Goal: Find specific page/section: Find specific page/section

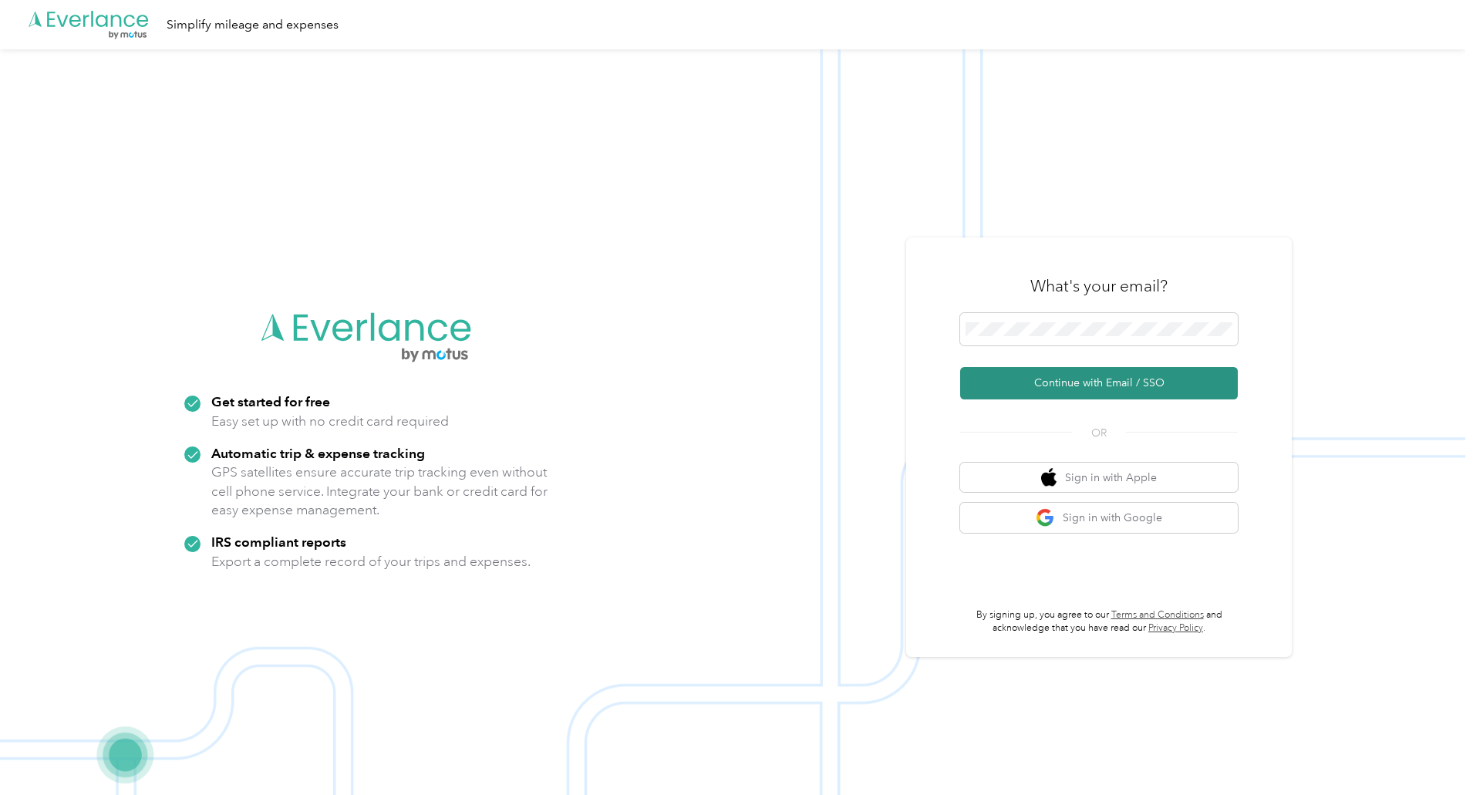
click at [1080, 382] on button "Continue with Email / SSO" at bounding box center [1099, 383] width 278 height 32
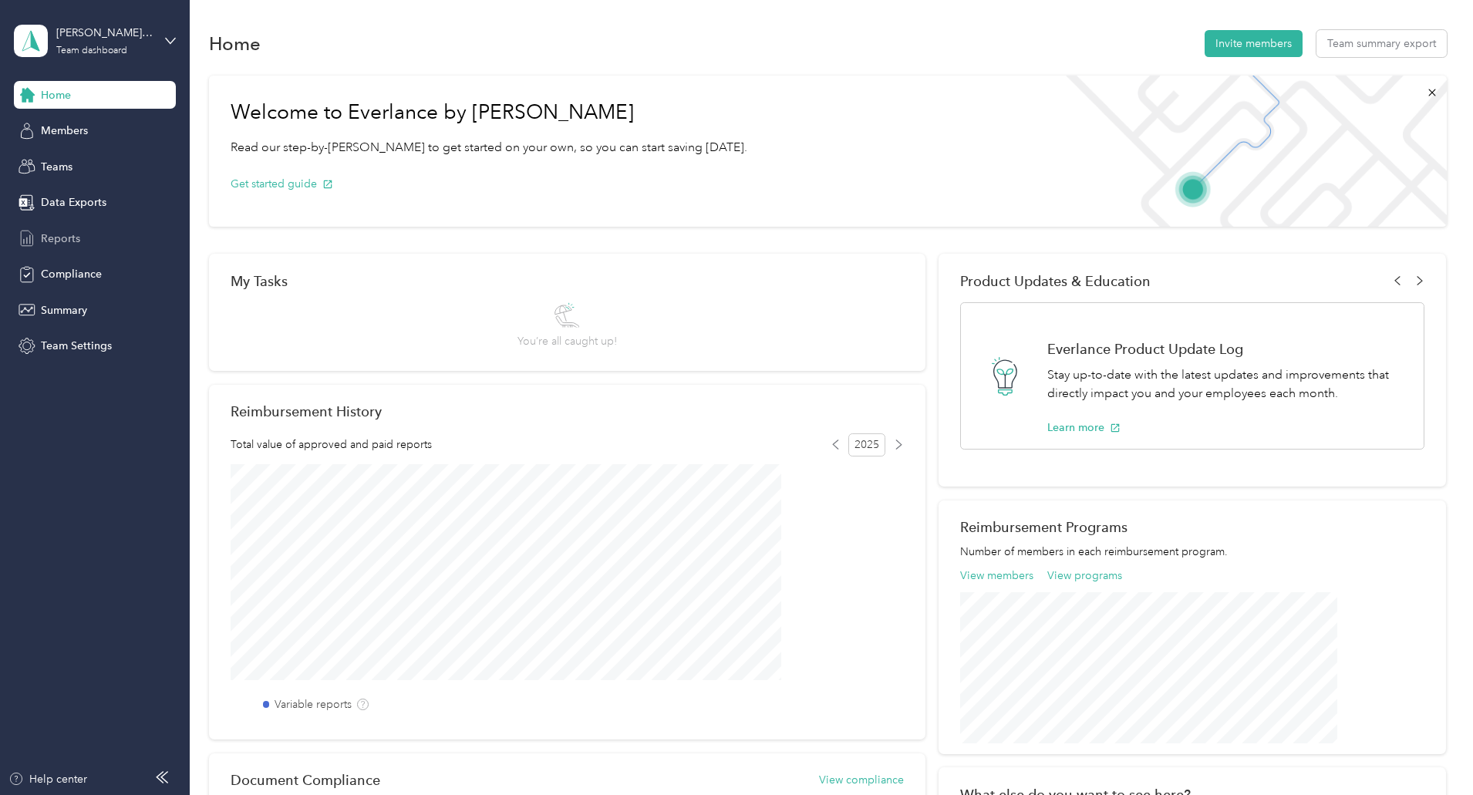
click at [58, 233] on span "Reports" at bounding box center [60, 239] width 39 height 16
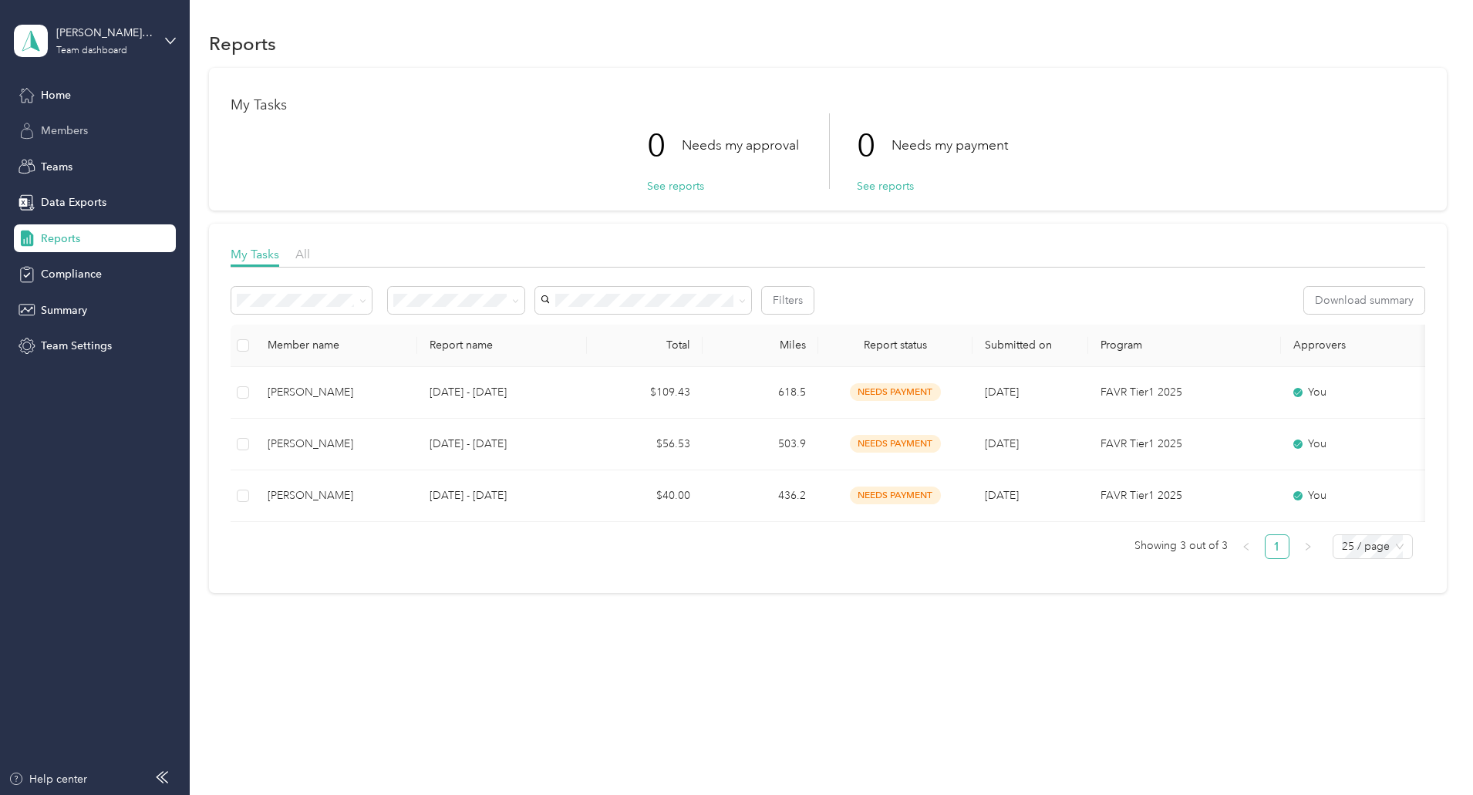
click at [63, 132] on span "Members" at bounding box center [64, 131] width 47 height 16
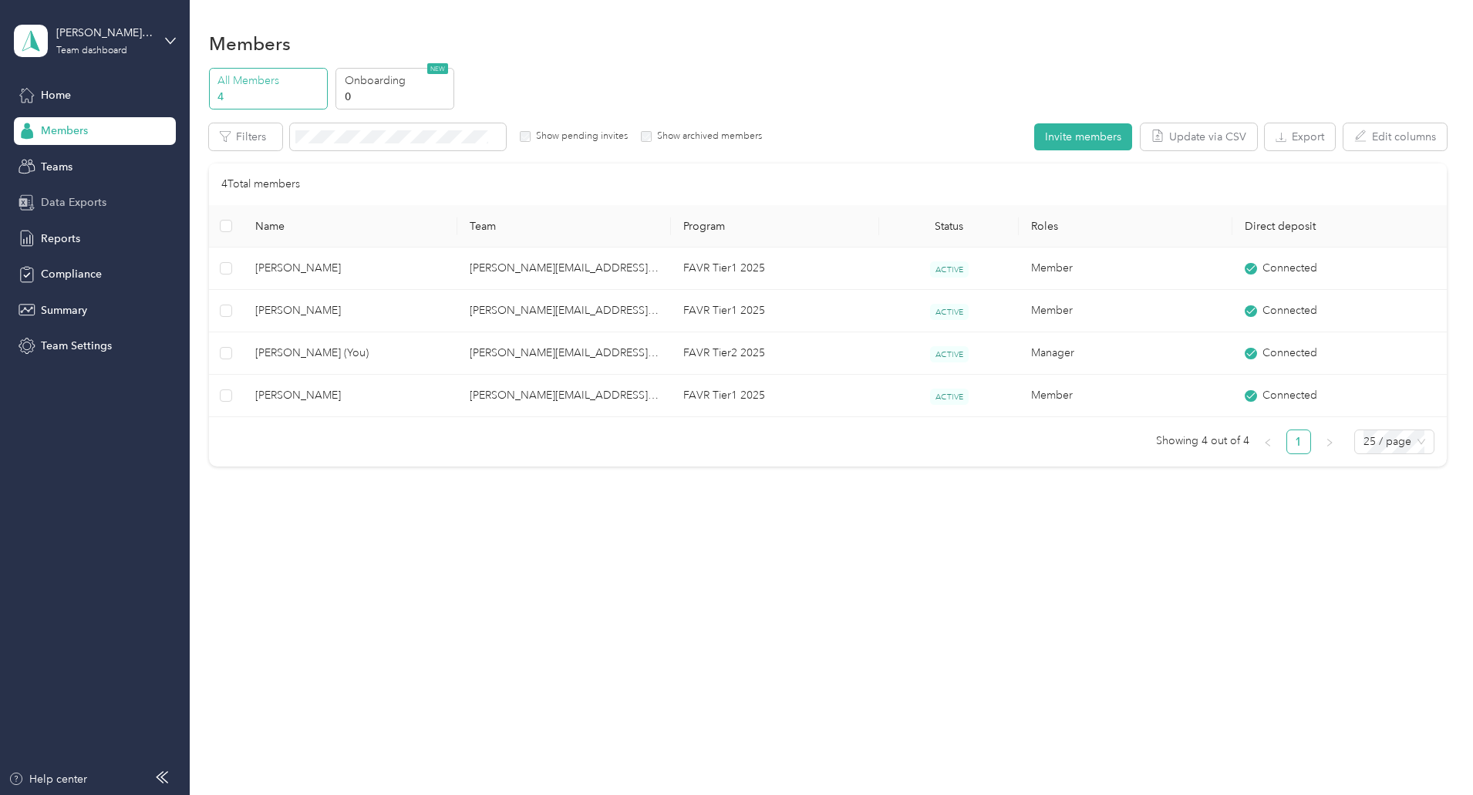
click at [63, 196] on span "Data Exports" at bounding box center [74, 202] width 66 height 16
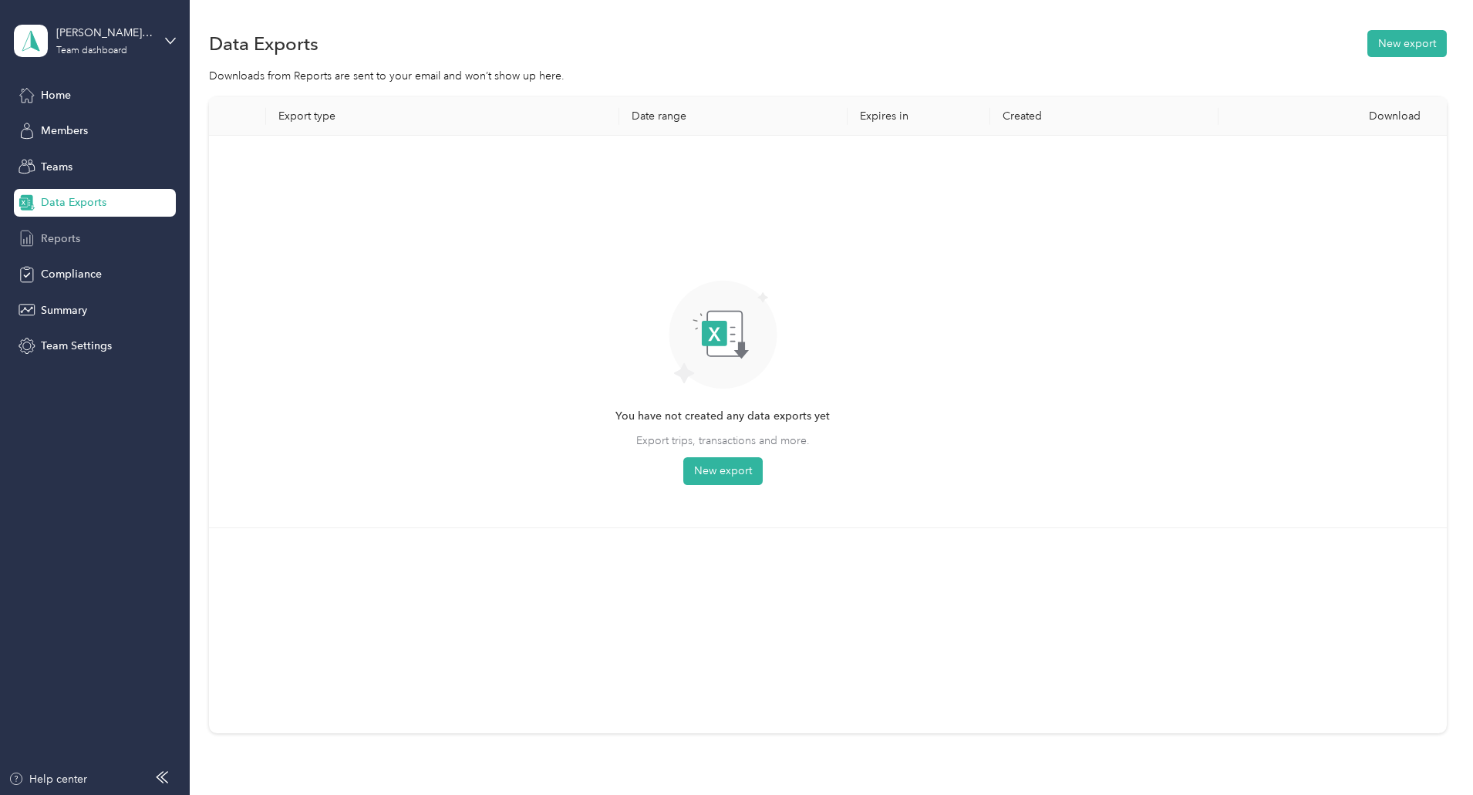
click at [60, 233] on span "Reports" at bounding box center [60, 239] width 39 height 16
